Goal: Navigation & Orientation: Find specific page/section

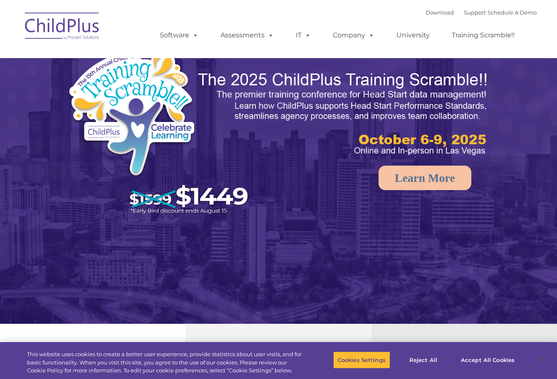
select select "MEDIUM"
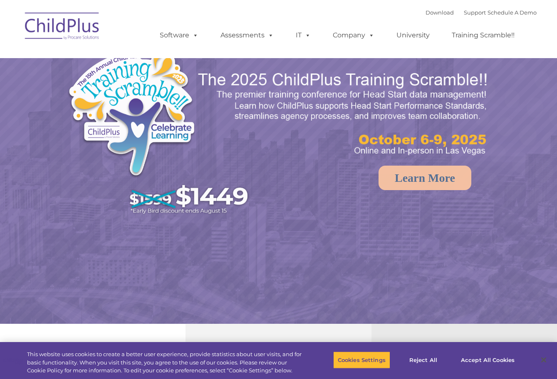
select select "MEDIUM"
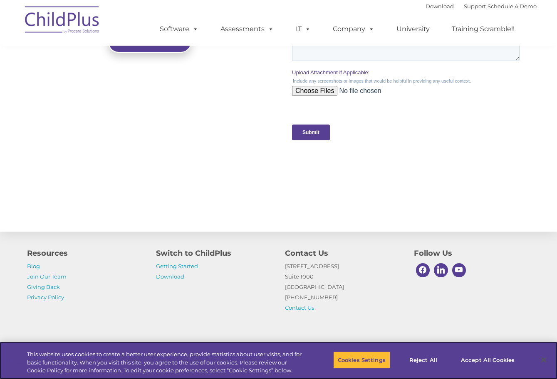
scroll to position [855, 0]
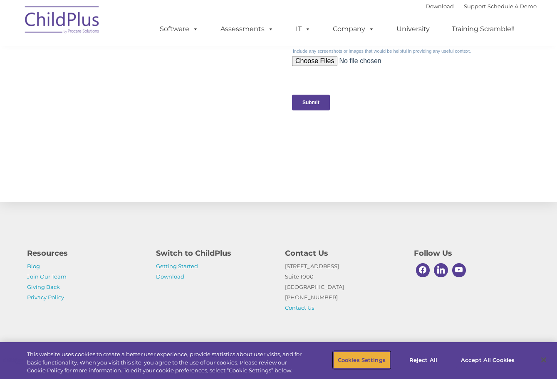
click at [377, 362] on button "Cookies Settings" at bounding box center [361, 360] width 57 height 17
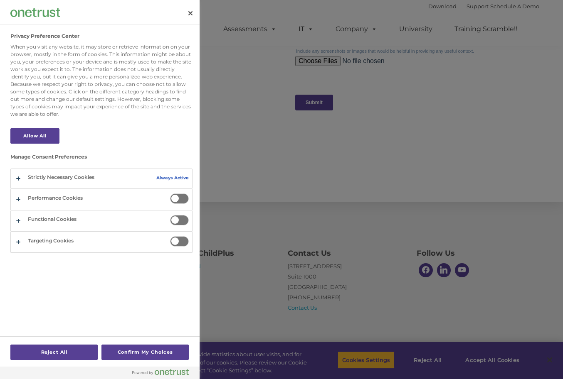
click at [379, 360] on div at bounding box center [281, 189] width 563 height 379
click at [117, 352] on button "Confirm My Choices" at bounding box center [144, 352] width 87 height 15
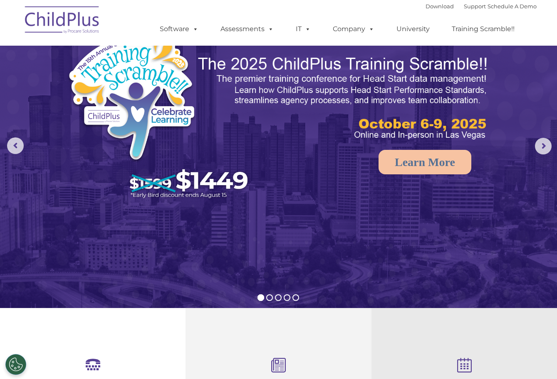
scroll to position [0, 0]
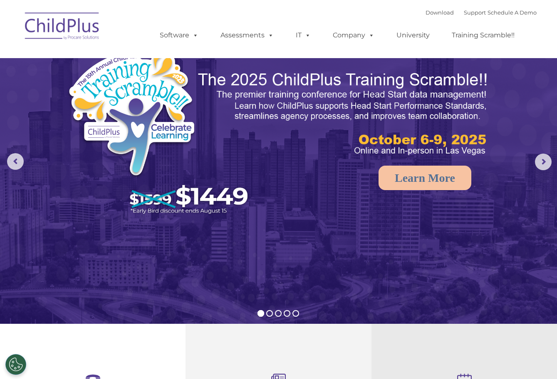
click at [53, 28] on img at bounding box center [62, 28] width 83 height 42
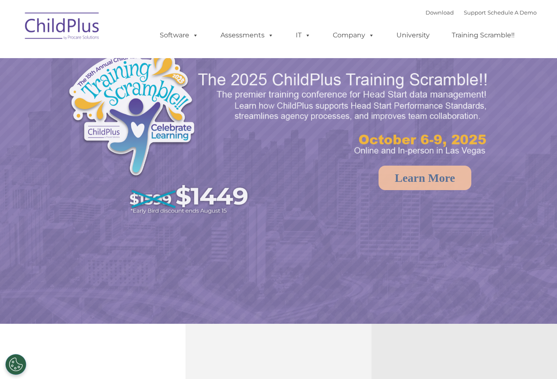
select select "MEDIUM"
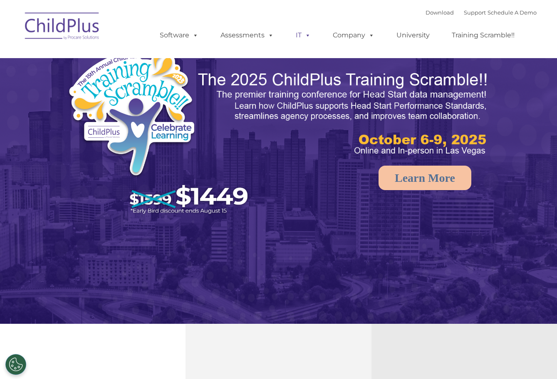
click at [305, 37] on span at bounding box center [305, 35] width 9 height 8
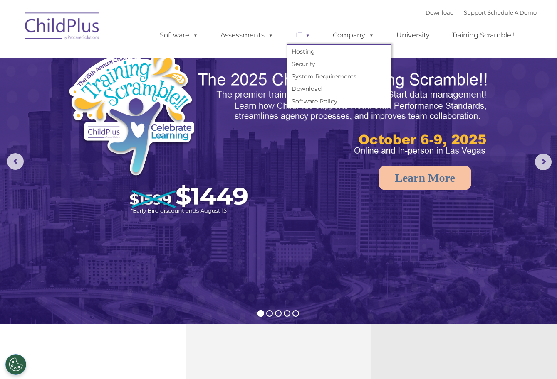
click at [309, 36] on span at bounding box center [305, 35] width 9 height 8
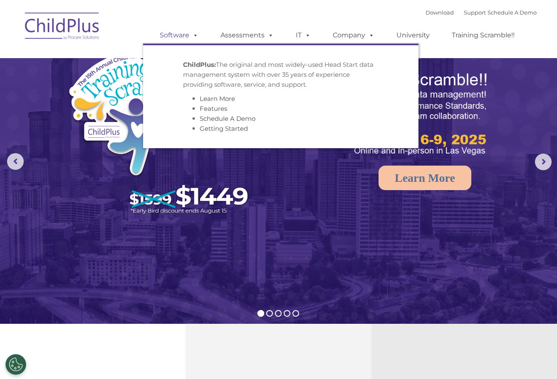
click at [192, 35] on span at bounding box center [193, 35] width 9 height 8
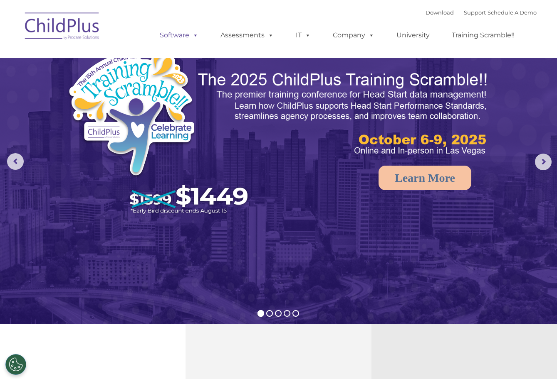
click at [181, 36] on link "Software" at bounding box center [178, 35] width 55 height 17
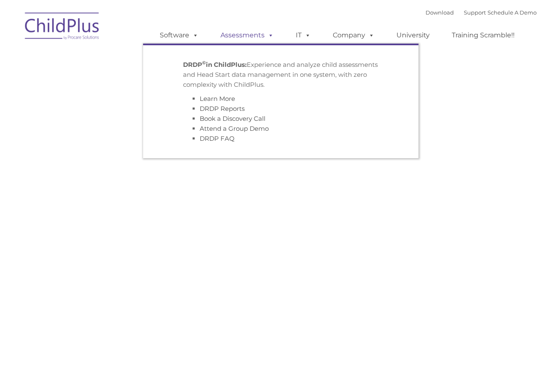
type input ""
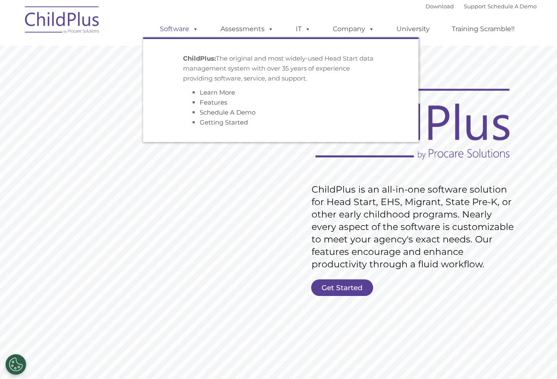
click at [178, 24] on link "Software" at bounding box center [178, 29] width 55 height 17
